Goal: Task Accomplishment & Management: Use online tool/utility

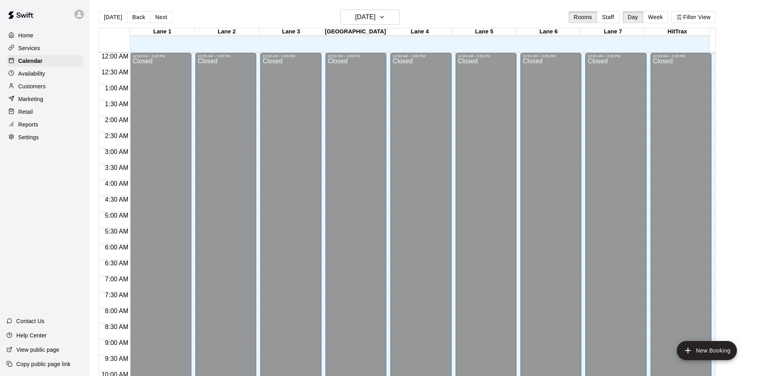
scroll to position [408, 0]
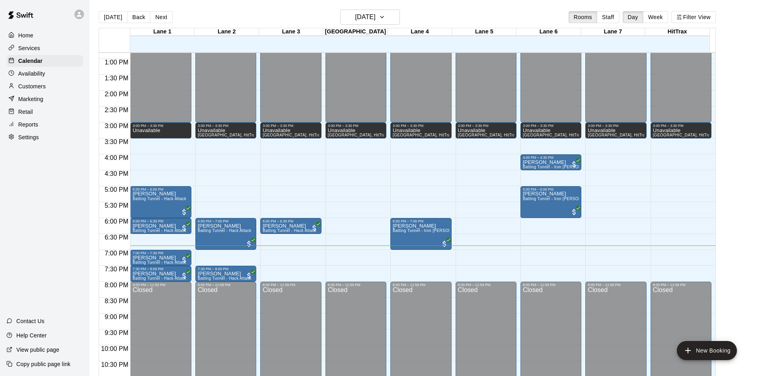
drag, startPoint x: 0, startPoint y: 257, endPoint x: 34, endPoint y: 249, distance: 35.0
click at [3, 257] on div "Home Services Calendar Availability Customers Marketing Retail Reports Settings…" at bounding box center [45, 188] width 90 height 376
click at [35, 248] on div "Home Services Calendar Availability Customers Marketing Retail Reports Settings…" at bounding box center [45, 188] width 90 height 376
click at [47, 217] on div "Home Services Calendar Availability Customers Marketing Retail Reports Settings…" at bounding box center [45, 188] width 90 height 376
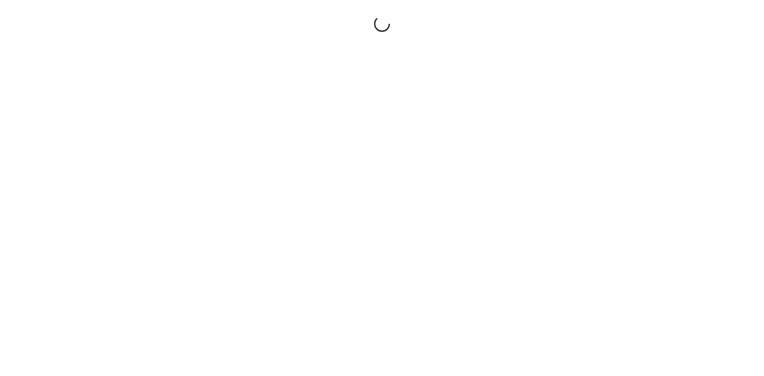
click at [45, 247] on div at bounding box center [382, 188] width 764 height 376
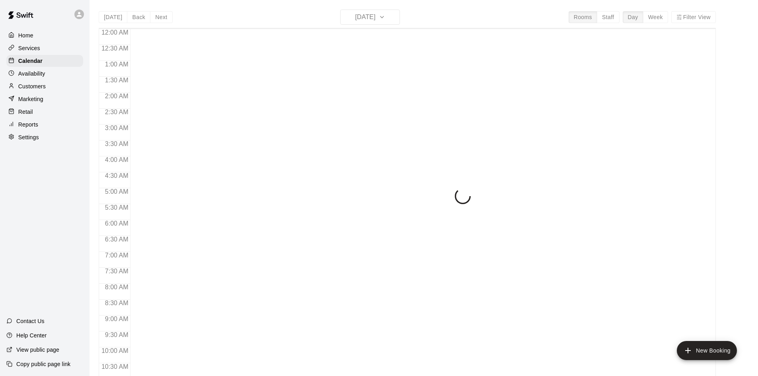
scroll to position [408, 0]
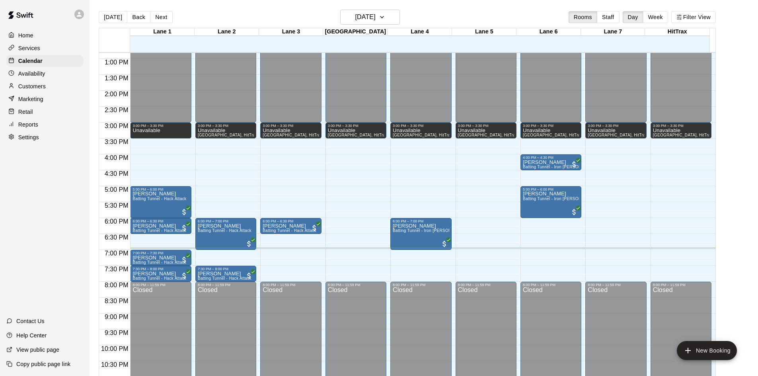
click at [53, 206] on div "Home Services Calendar Availability Customers Marketing Retail Reports Settings…" at bounding box center [45, 188] width 90 height 376
click at [41, 198] on div "Home Services Calendar Availability Customers Marketing Retail Reports Settings…" at bounding box center [45, 188] width 90 height 376
click at [37, 234] on div "Home Services Calendar Availability Customers Marketing Retail Reports Settings…" at bounding box center [45, 188] width 90 height 376
click at [68, 220] on div "Home Services Calendar Availability Customers Marketing Retail Reports Settings…" at bounding box center [45, 188] width 90 height 376
click at [61, 226] on div "Home Services Calendar Availability Customers Marketing Retail Reports Settings…" at bounding box center [45, 188] width 90 height 376
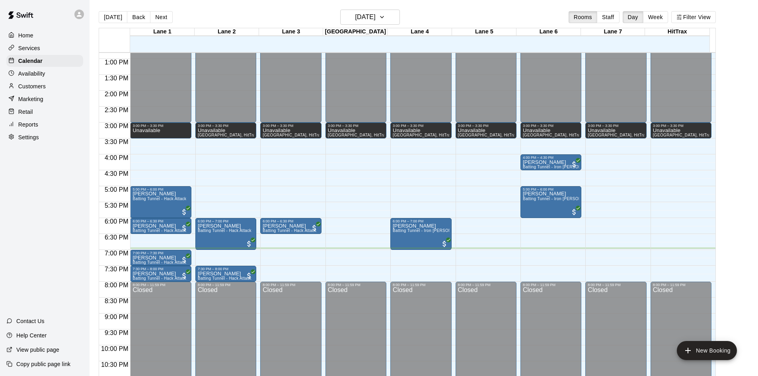
click at [61, 226] on div "Home Services Calendar Availability Customers Marketing Retail Reports Settings…" at bounding box center [45, 188] width 90 height 376
click at [62, 225] on div "Home Services Calendar Availability Customers Marketing Retail Reports Settings…" at bounding box center [45, 188] width 90 height 376
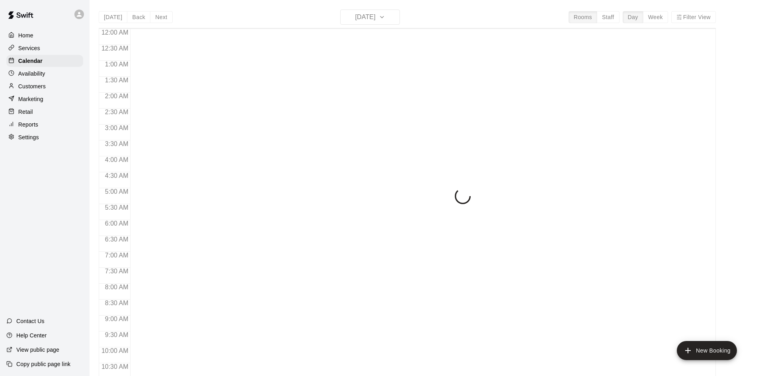
scroll to position [408, 0]
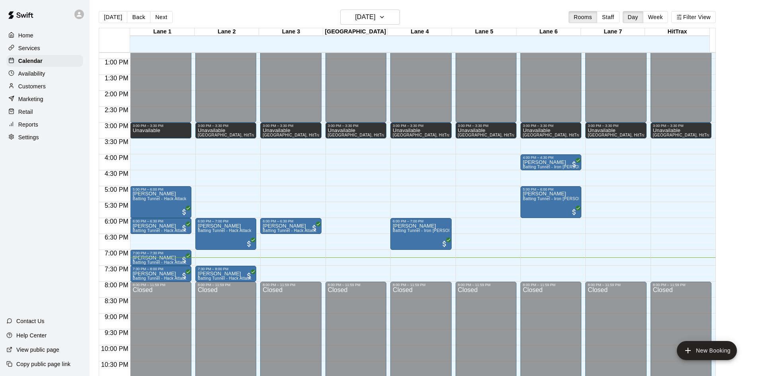
click at [722, 23] on div "Today Back Next Thursday Oct 09 Rooms Staff Day Week Filter View Lane 1 09 Thu …" at bounding box center [407, 198] width 629 height 376
